Goal: Communication & Community: Participate in discussion

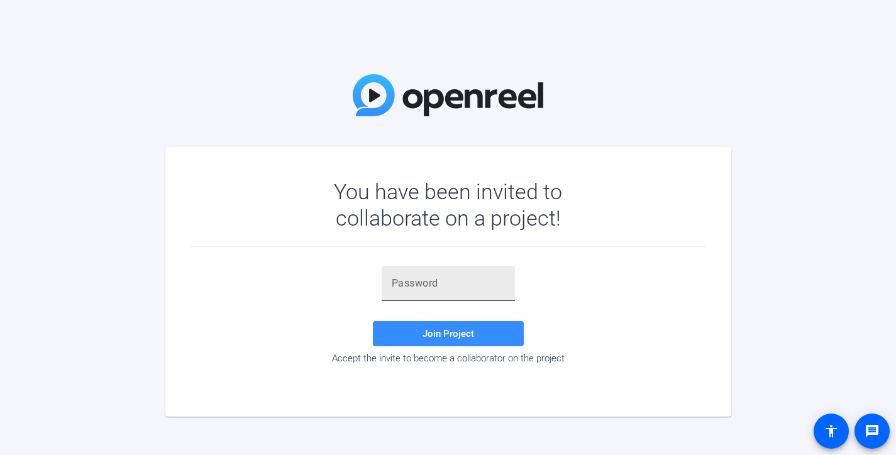
click at [406, 291] on div at bounding box center [448, 283] width 113 height 35
click at [427, 288] on input "text" at bounding box center [448, 283] width 113 height 15
paste input "l3.[ES"
type input "l3.[ES"
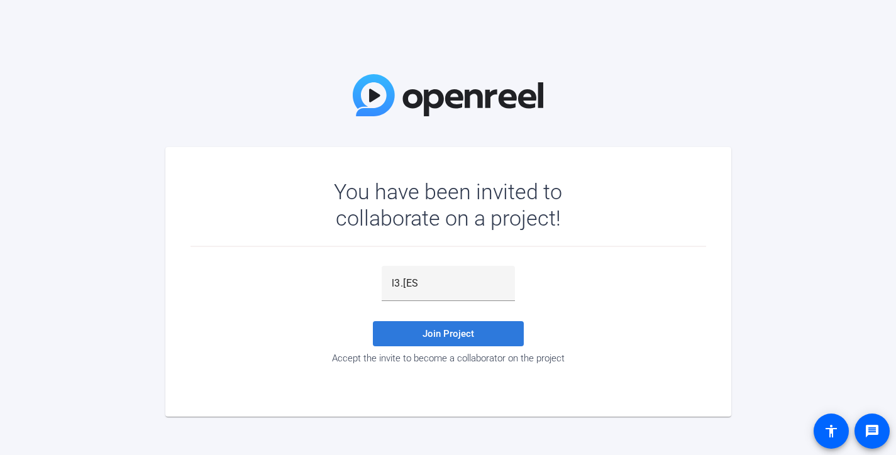
click at [451, 339] on span at bounding box center [448, 334] width 151 height 30
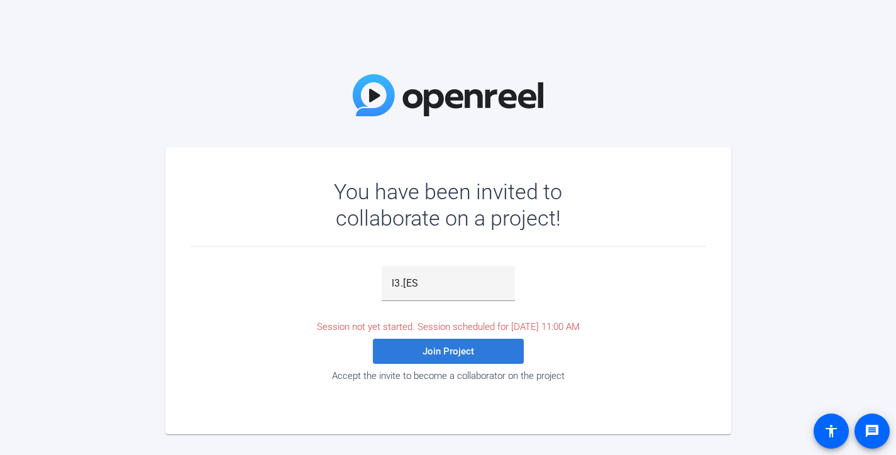
click at [450, 346] on span "Join Project" at bounding box center [449, 351] width 52 height 11
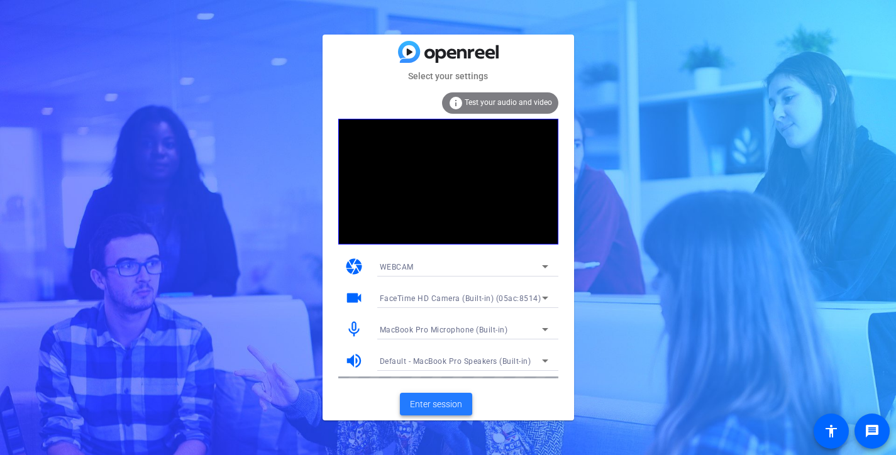
click at [450, 406] on span "Enter session" at bounding box center [436, 404] width 52 height 13
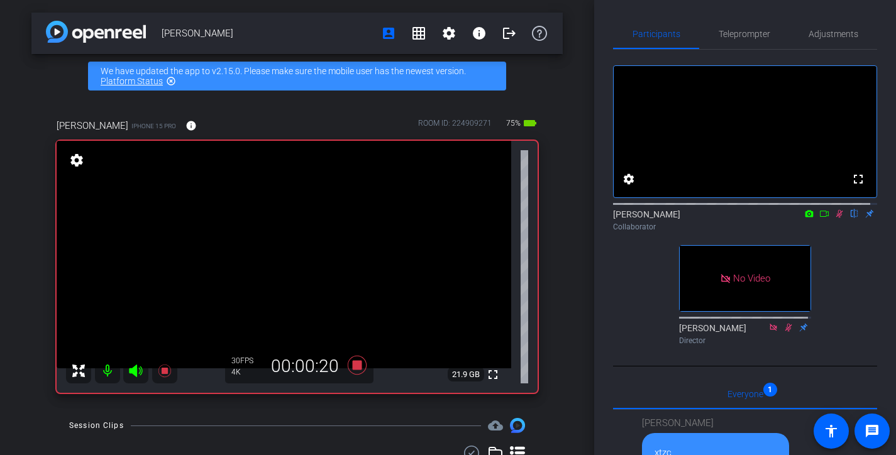
click at [834, 218] on icon at bounding box center [839, 213] width 10 height 9
click at [836, 218] on icon at bounding box center [839, 214] width 7 height 8
click at [834, 218] on icon at bounding box center [839, 213] width 10 height 9
click at [836, 218] on icon at bounding box center [839, 214] width 7 height 8
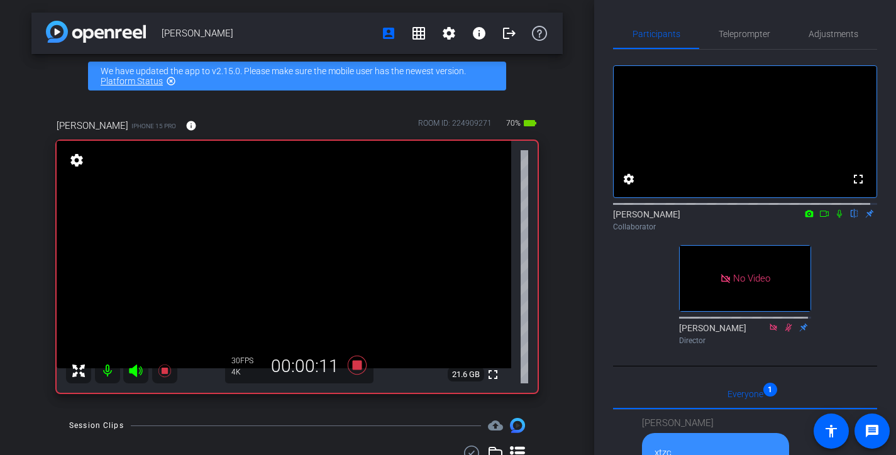
click at [834, 218] on icon at bounding box center [839, 213] width 10 height 9
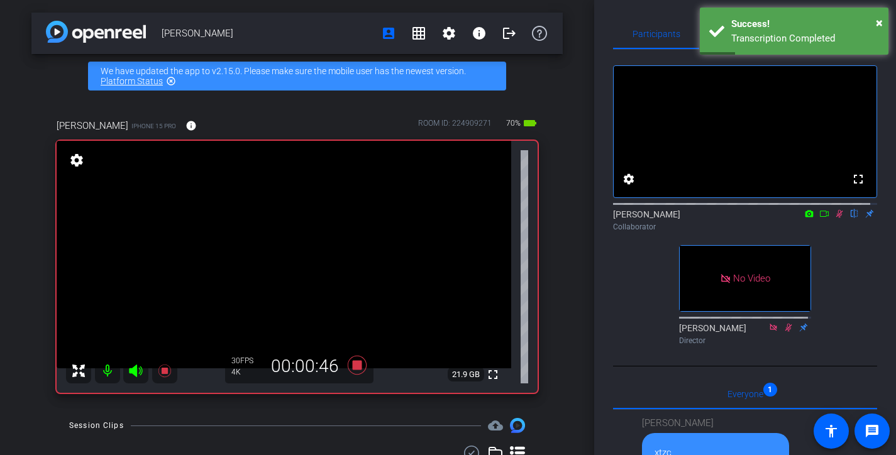
click at [836, 218] on icon at bounding box center [839, 214] width 7 height 8
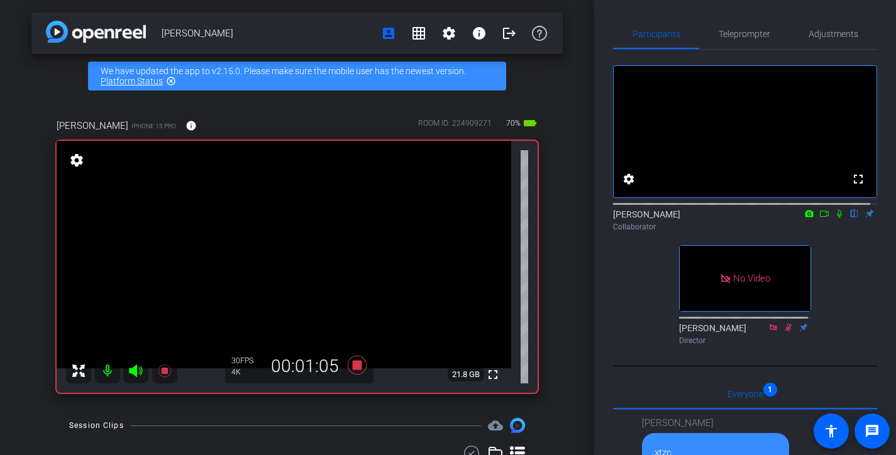
click at [834, 218] on icon at bounding box center [839, 213] width 10 height 9
click at [836, 218] on icon at bounding box center [839, 214] width 7 height 8
click at [834, 218] on icon at bounding box center [839, 213] width 10 height 9
click at [836, 218] on icon at bounding box center [839, 214] width 7 height 8
click at [834, 218] on icon at bounding box center [839, 213] width 10 height 9
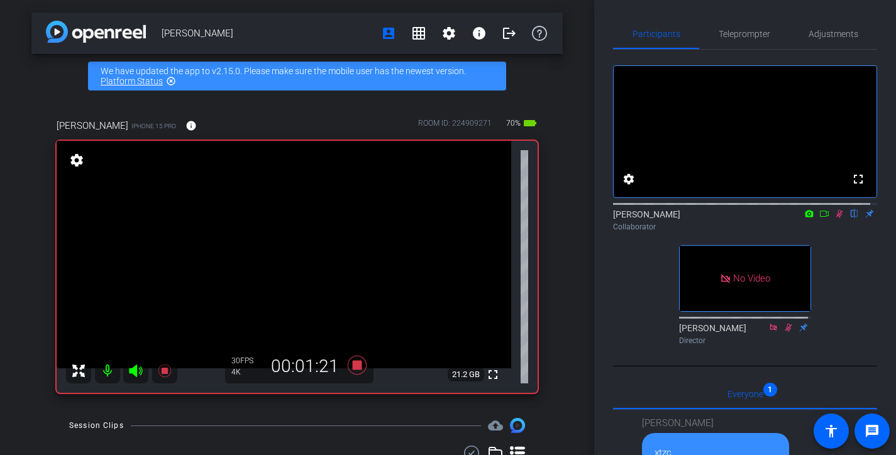
click at [834, 218] on icon at bounding box center [839, 213] width 10 height 9
click at [837, 218] on icon at bounding box center [839, 213] width 10 height 9
click at [834, 218] on icon at bounding box center [839, 213] width 10 height 9
click at [836, 218] on icon at bounding box center [839, 214] width 7 height 8
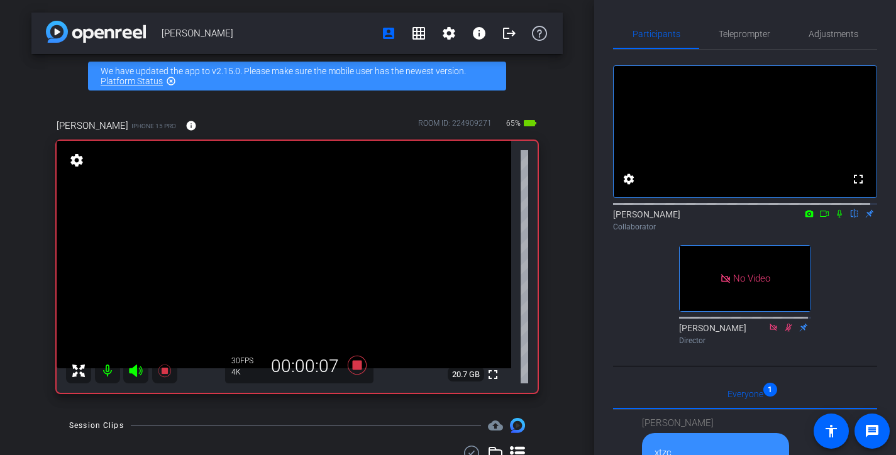
click at [834, 218] on icon at bounding box center [839, 213] width 10 height 9
click at [836, 218] on icon at bounding box center [839, 214] width 7 height 8
click at [834, 218] on icon at bounding box center [839, 213] width 10 height 9
click at [836, 218] on icon at bounding box center [839, 214] width 7 height 8
click at [834, 218] on icon at bounding box center [839, 213] width 10 height 9
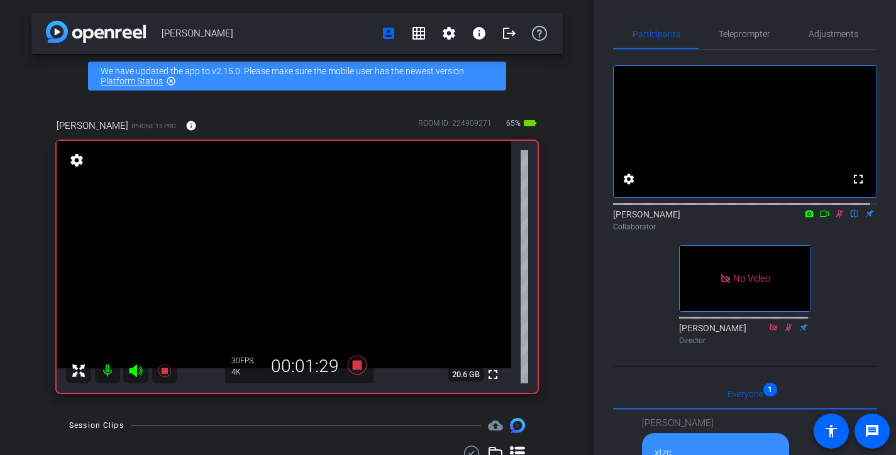
click at [836, 218] on icon at bounding box center [839, 214] width 7 height 8
click at [834, 218] on icon at bounding box center [839, 213] width 10 height 9
click at [836, 218] on icon at bounding box center [839, 214] width 7 height 8
click at [834, 218] on icon at bounding box center [839, 213] width 10 height 9
click at [836, 218] on icon at bounding box center [839, 214] width 7 height 8
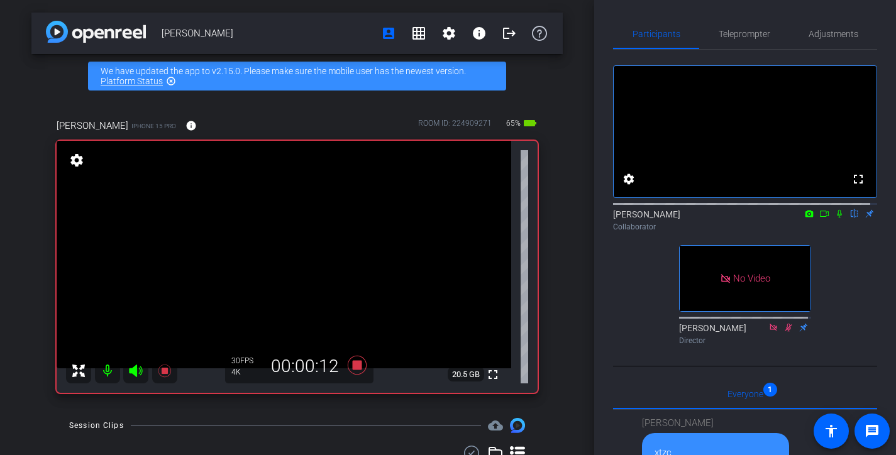
click at [834, 218] on icon at bounding box center [839, 213] width 10 height 9
click at [836, 218] on icon at bounding box center [839, 214] width 7 height 8
click at [834, 218] on icon at bounding box center [839, 213] width 10 height 9
click at [836, 218] on icon at bounding box center [839, 214] width 7 height 8
click at [834, 218] on icon at bounding box center [839, 213] width 10 height 9
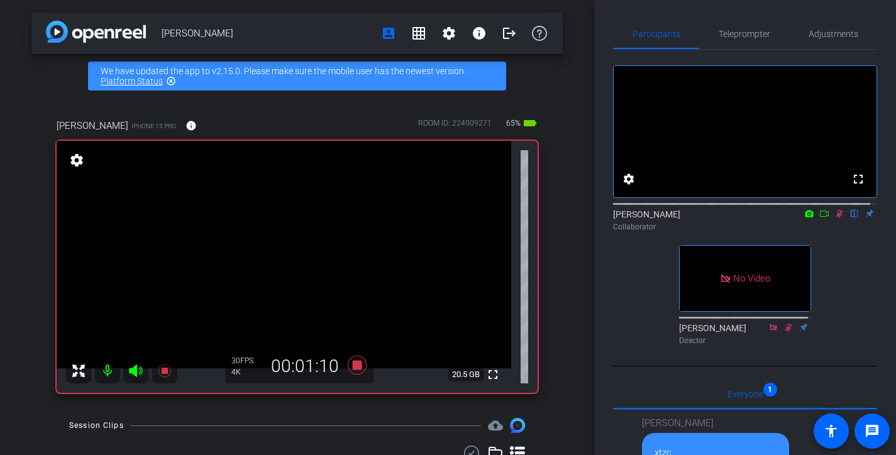
click at [834, 218] on icon at bounding box center [839, 213] width 10 height 9
click at [837, 218] on icon at bounding box center [839, 214] width 5 height 8
click at [834, 218] on icon at bounding box center [839, 213] width 10 height 9
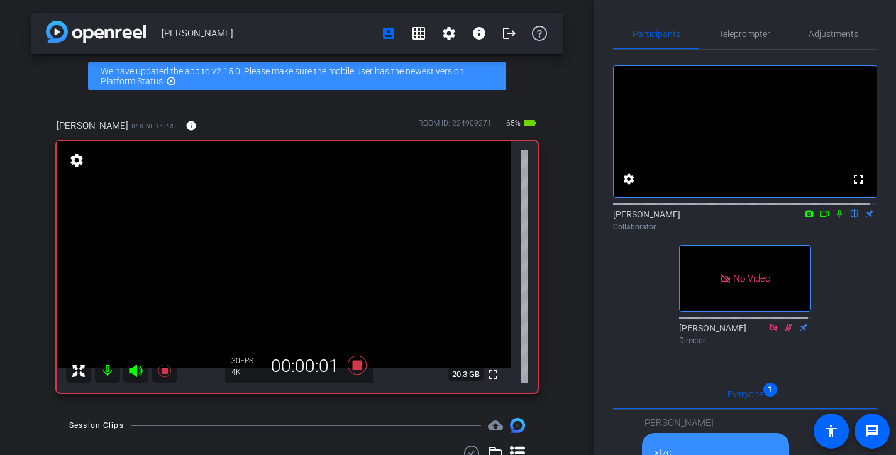
click at [834, 218] on icon at bounding box center [839, 213] width 10 height 9
click at [821, 218] on icon at bounding box center [824, 213] width 10 height 9
click at [850, 218] on icon at bounding box center [855, 213] width 10 height 9
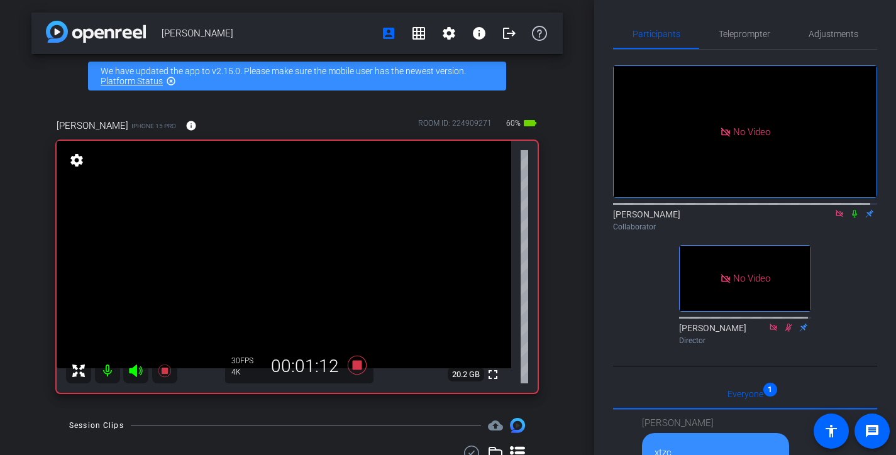
click at [850, 218] on icon at bounding box center [855, 213] width 10 height 9
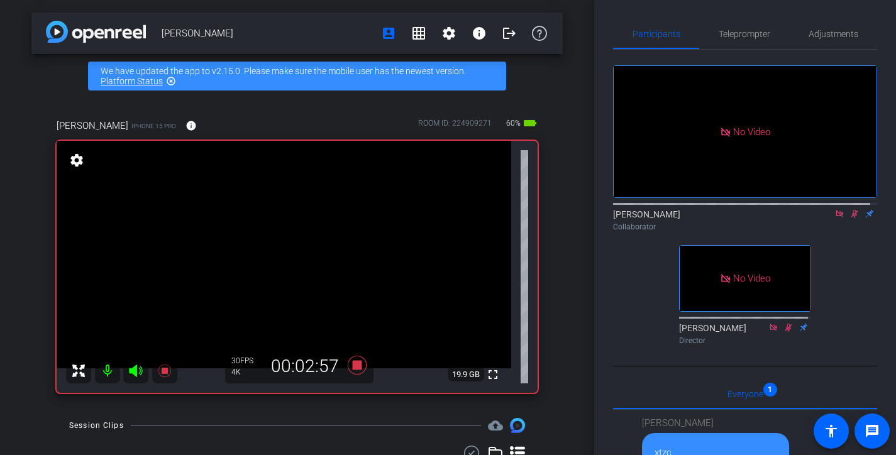
click at [850, 218] on icon at bounding box center [855, 213] width 10 height 9
click at [852, 218] on icon at bounding box center [854, 214] width 5 height 8
click at [851, 218] on icon at bounding box center [854, 214] width 7 height 8
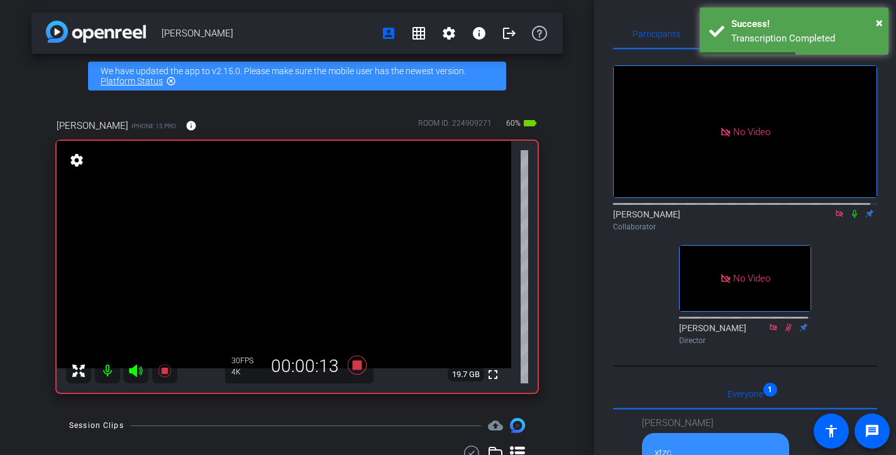
click at [852, 218] on icon at bounding box center [854, 214] width 5 height 8
click at [851, 218] on icon at bounding box center [854, 214] width 7 height 8
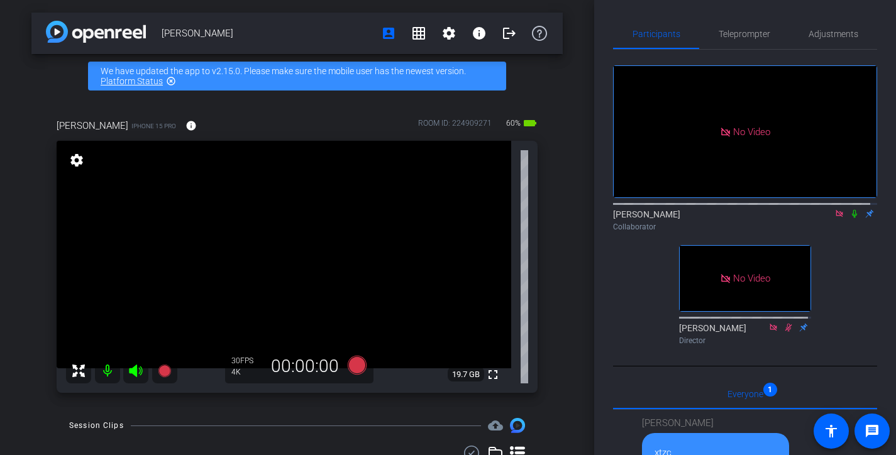
click at [852, 218] on icon at bounding box center [854, 214] width 5 height 8
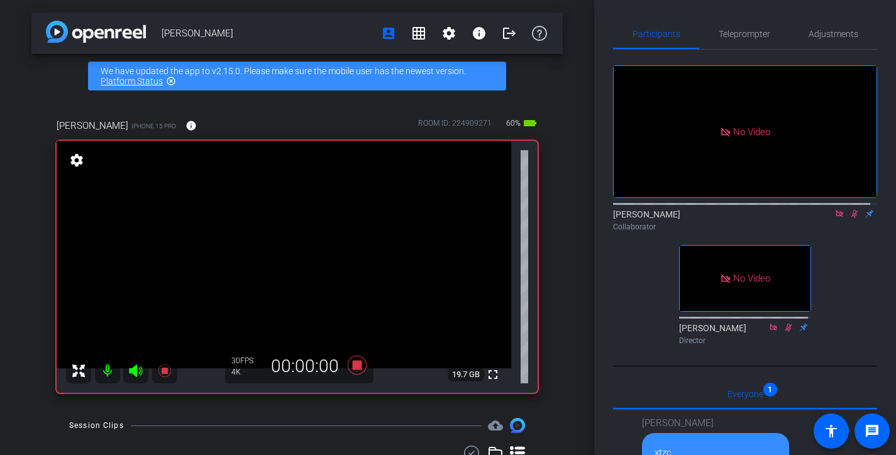
click at [851, 218] on icon at bounding box center [854, 214] width 7 height 8
click at [850, 218] on icon at bounding box center [855, 213] width 10 height 9
click at [849, 219] on mat-icon at bounding box center [854, 213] width 15 height 11
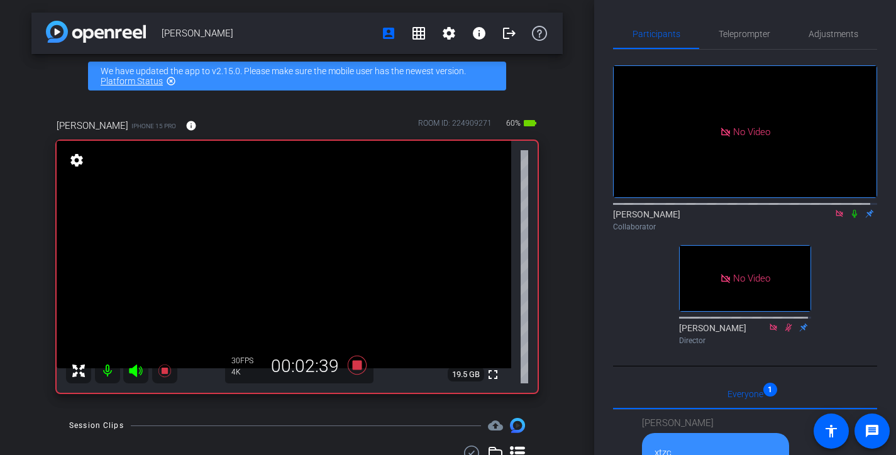
click at [849, 219] on mat-icon at bounding box center [854, 213] width 15 height 11
click at [851, 218] on icon at bounding box center [855, 213] width 10 height 9
click at [850, 218] on icon at bounding box center [855, 213] width 10 height 9
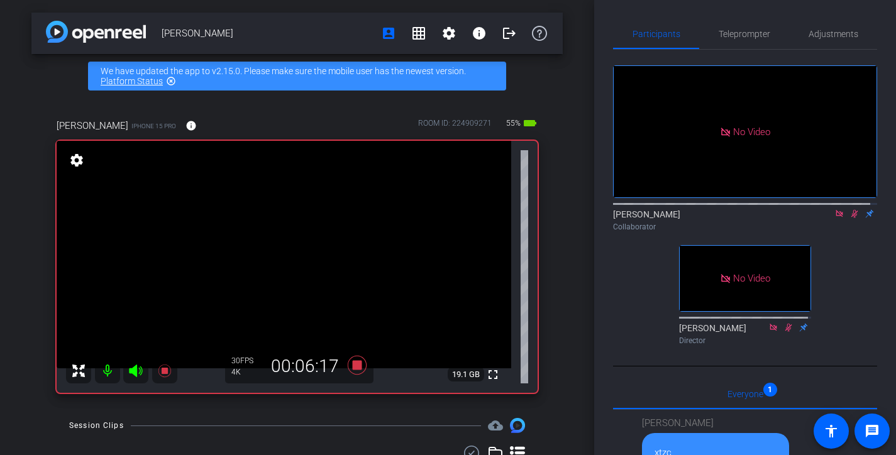
click at [850, 218] on icon at bounding box center [855, 213] width 10 height 9
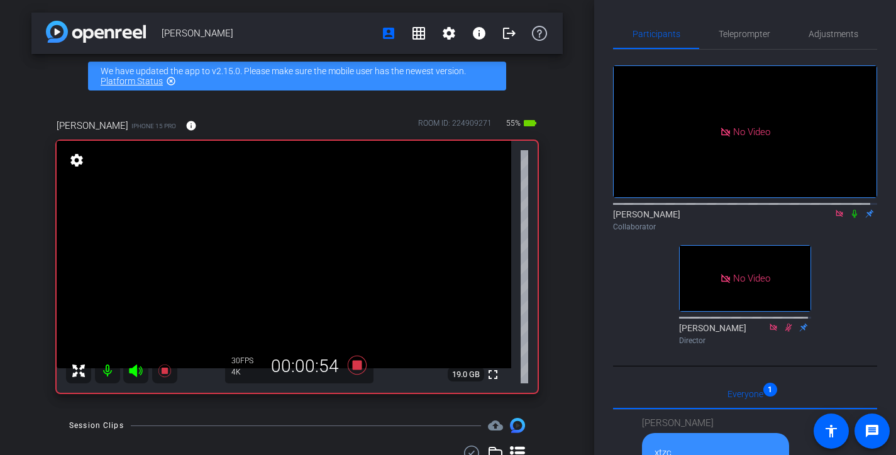
click at [850, 218] on icon at bounding box center [855, 213] width 10 height 9
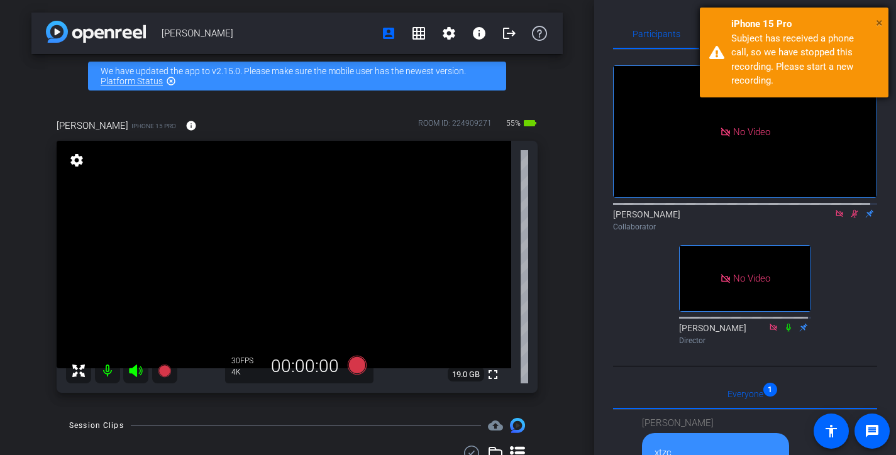
click at [882, 19] on span "×" at bounding box center [879, 22] width 7 height 15
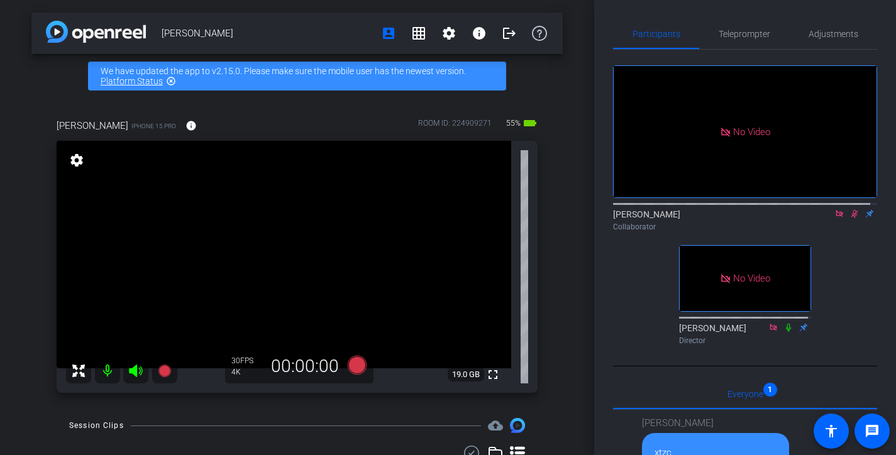
click at [851, 218] on icon at bounding box center [854, 214] width 7 height 8
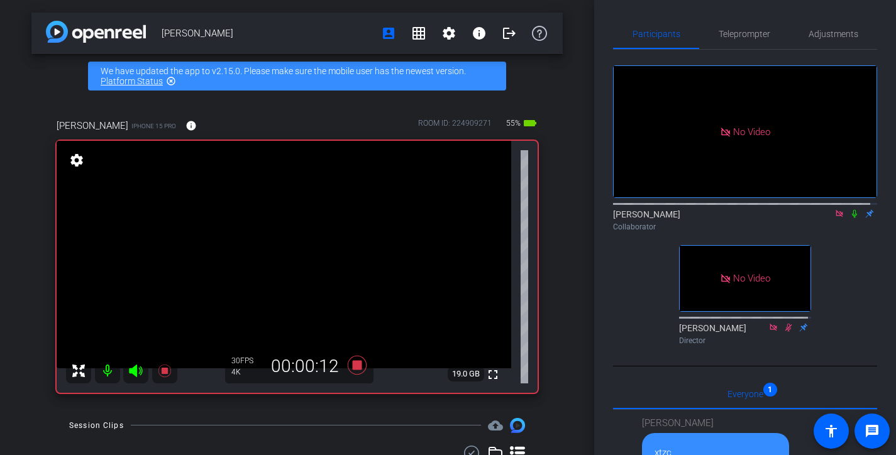
click at [852, 218] on icon at bounding box center [854, 214] width 5 height 8
click at [851, 218] on icon at bounding box center [854, 214] width 7 height 8
click at [852, 218] on icon at bounding box center [854, 214] width 5 height 8
click at [851, 218] on icon at bounding box center [854, 214] width 7 height 8
click at [852, 218] on icon at bounding box center [854, 214] width 5 height 8
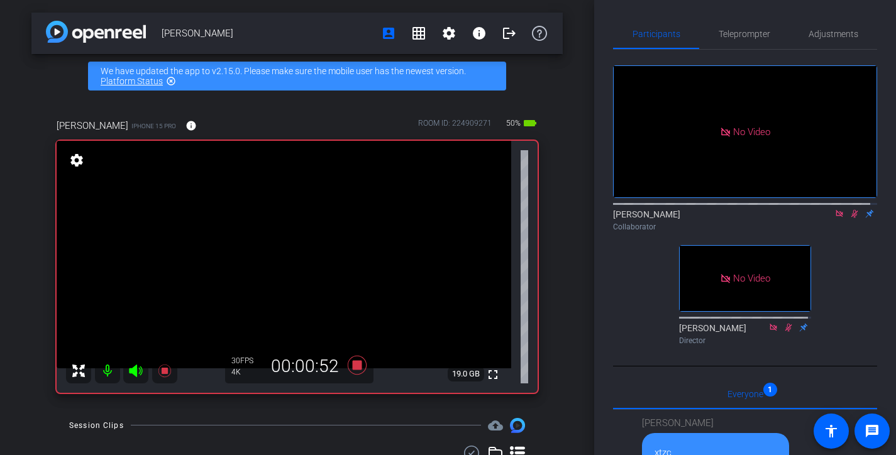
click at [851, 218] on icon at bounding box center [854, 214] width 7 height 8
click at [852, 218] on icon at bounding box center [854, 214] width 5 height 8
click at [851, 218] on icon at bounding box center [854, 214] width 7 height 8
click at [851, 218] on icon at bounding box center [855, 213] width 10 height 9
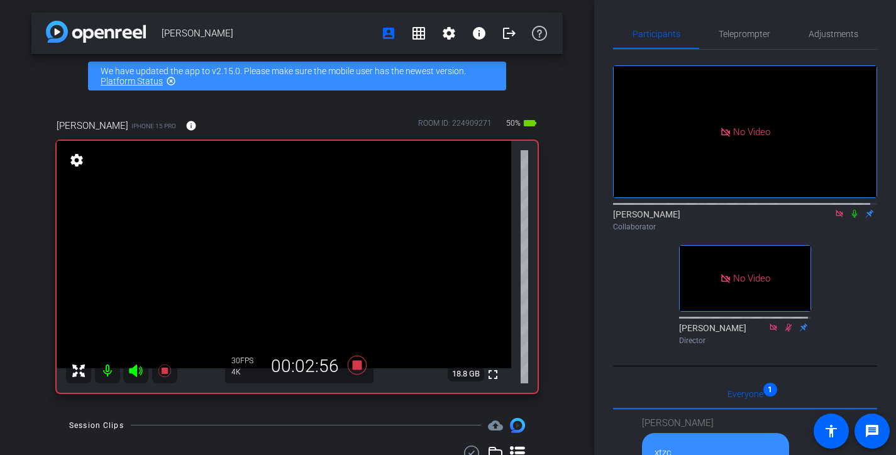
click at [851, 218] on icon at bounding box center [855, 213] width 10 height 9
click at [850, 218] on icon at bounding box center [855, 213] width 10 height 9
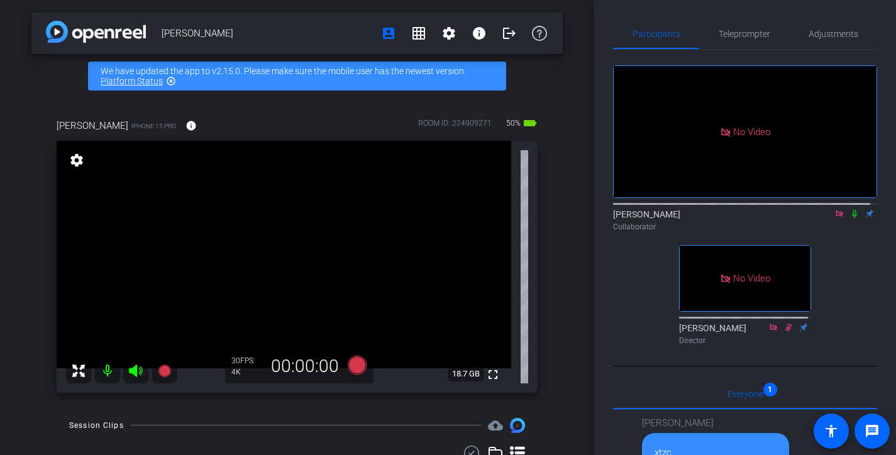
click at [785, 331] on icon at bounding box center [788, 327] width 7 height 8
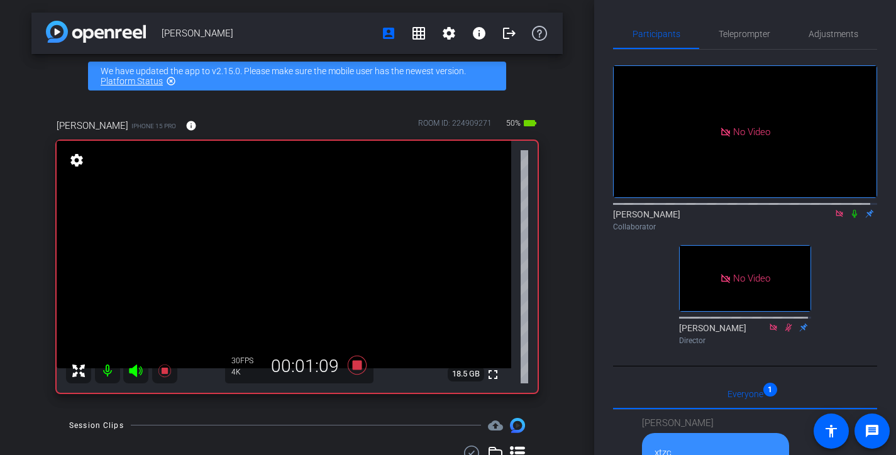
click at [850, 218] on icon at bounding box center [855, 213] width 10 height 9
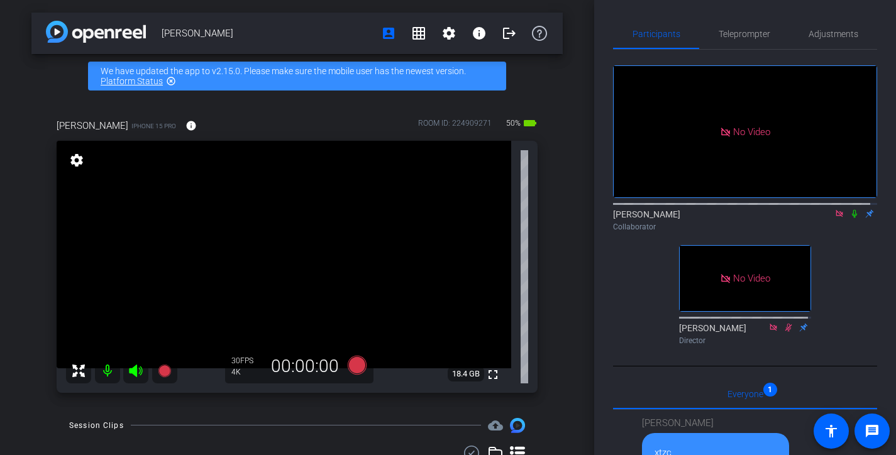
click at [850, 218] on icon at bounding box center [855, 213] width 10 height 9
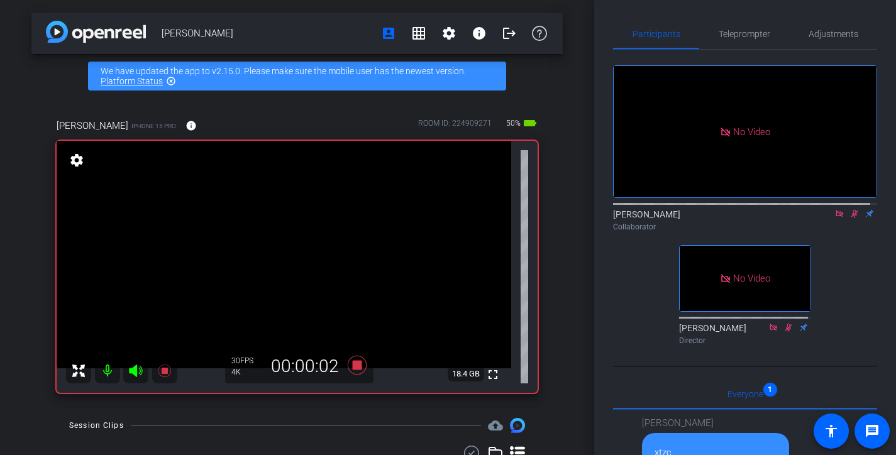
click at [850, 218] on icon at bounding box center [855, 213] width 10 height 9
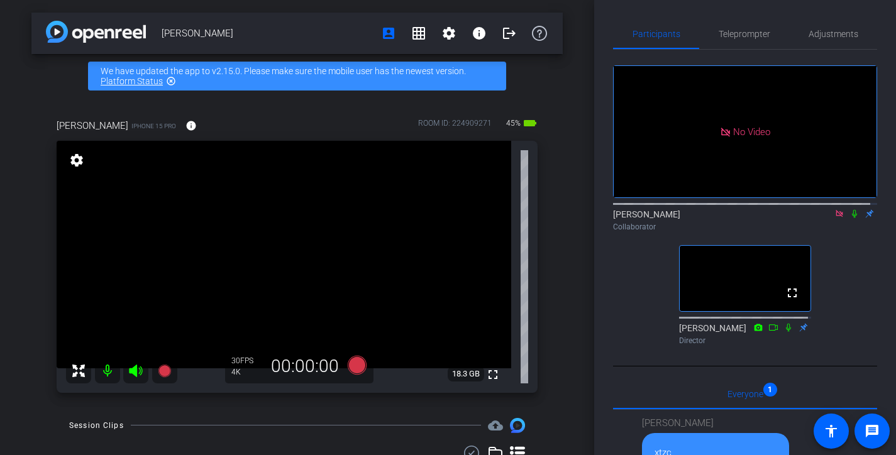
click at [836, 217] on icon at bounding box center [839, 213] width 7 height 7
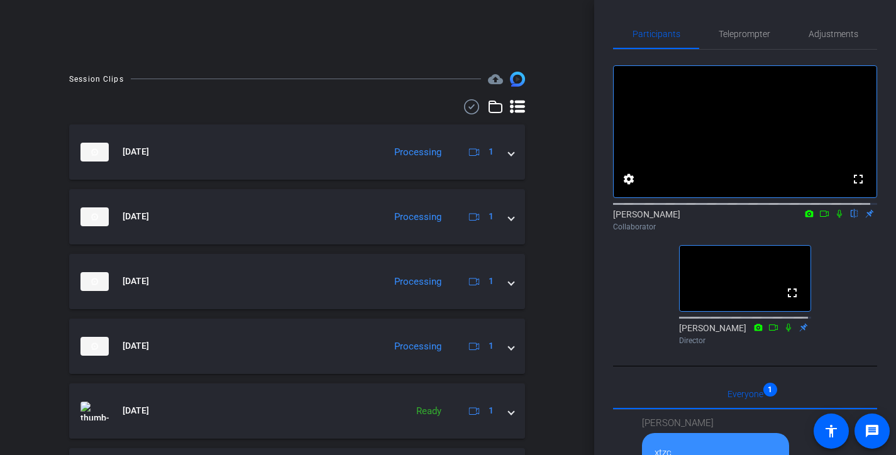
scroll to position [305, 0]
